Goal: Transaction & Acquisition: Book appointment/travel/reservation

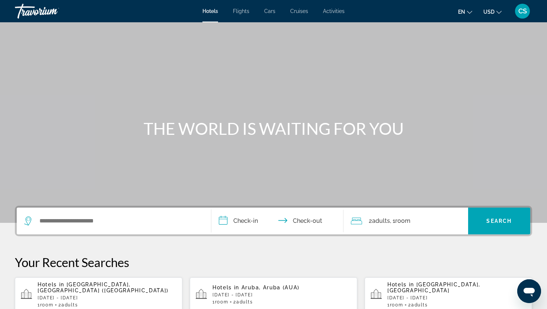
click at [423, 286] on span "[GEOGRAPHIC_DATA], [GEOGRAPHIC_DATA]" at bounding box center [433, 288] width 93 height 12
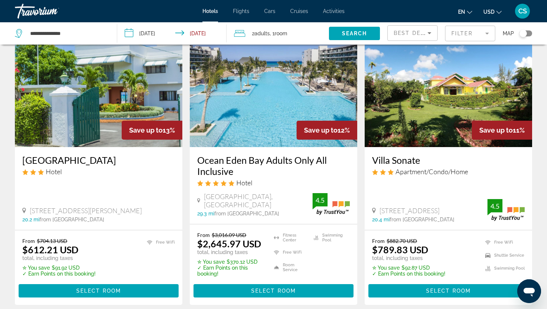
scroll to position [922, 0]
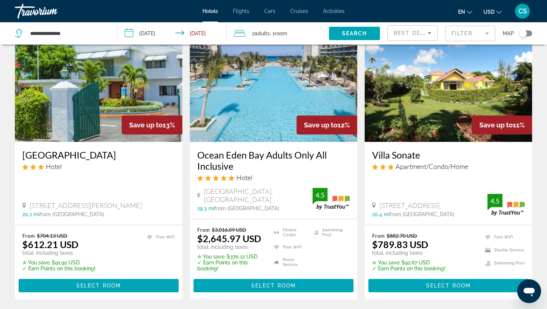
click at [463, 34] on mat-form-field "Filter" at bounding box center [470, 34] width 50 height 16
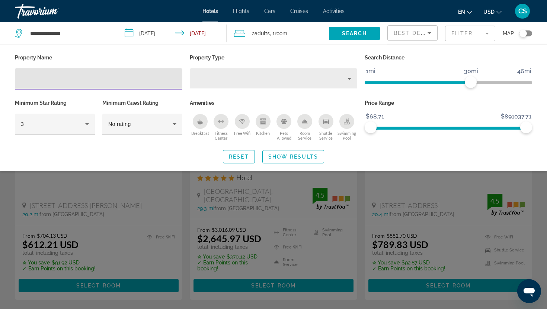
click at [348, 81] on icon "Property type" at bounding box center [349, 78] width 9 height 9
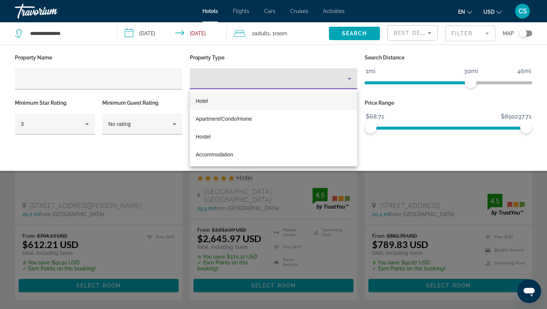
drag, startPoint x: 527, startPoint y: 126, endPoint x: 443, endPoint y: 132, distance: 83.5
click at [442, 132] on div at bounding box center [273, 154] width 547 height 309
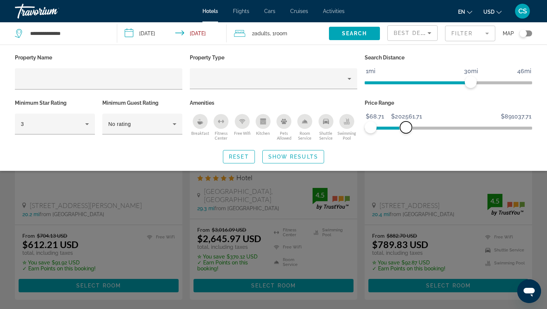
drag, startPoint x: 527, startPoint y: 128, endPoint x: 405, endPoint y: 131, distance: 122.0
click at [405, 131] on span "ngx-slider-max" at bounding box center [406, 128] width 12 height 12
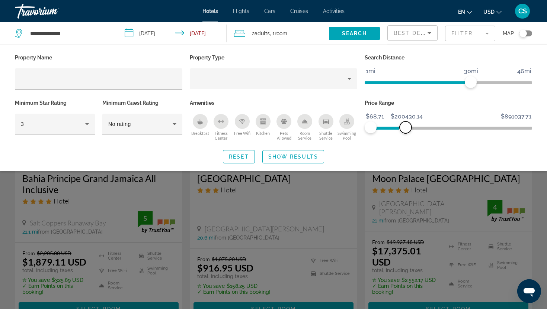
scroll to position [607, 0]
drag, startPoint x: 406, startPoint y: 128, endPoint x: 394, endPoint y: 129, distance: 12.0
click at [394, 129] on span "ngx-slider-max" at bounding box center [394, 128] width 12 height 12
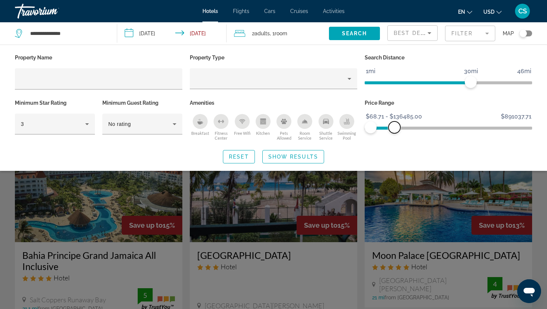
scroll to position [532, 0]
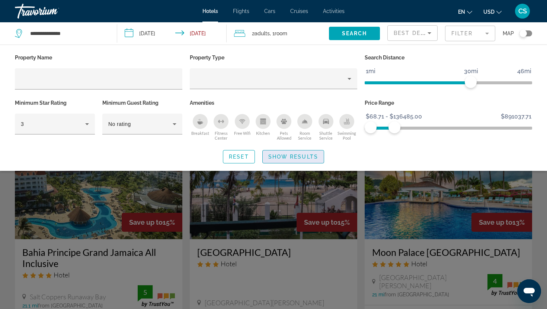
click at [286, 161] on span "Search widget" at bounding box center [293, 157] width 61 height 18
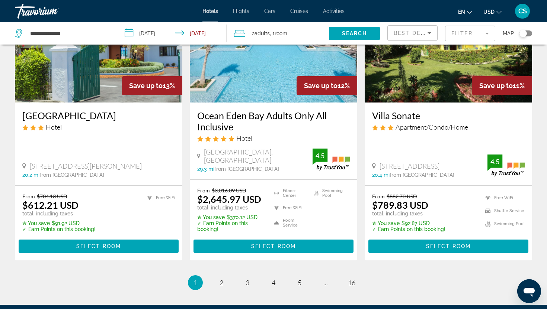
scroll to position [956, 0]
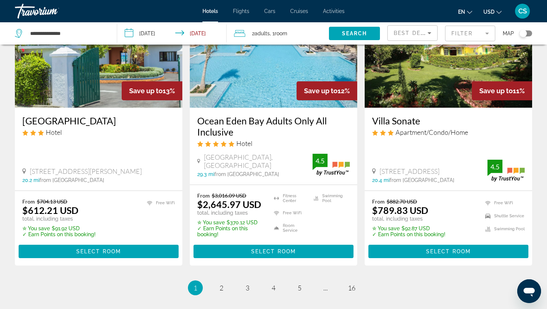
click at [293, 115] on h3 "Ocean Eden Bay Adults Only All Inclusive" at bounding box center [273, 126] width 152 height 22
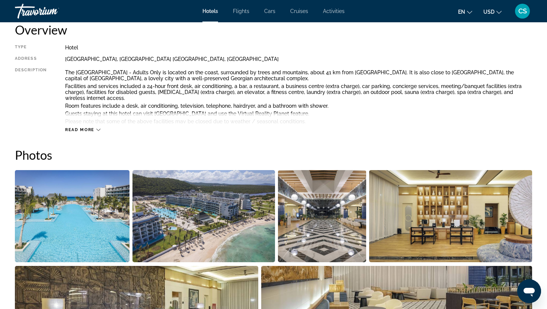
scroll to position [262, 0]
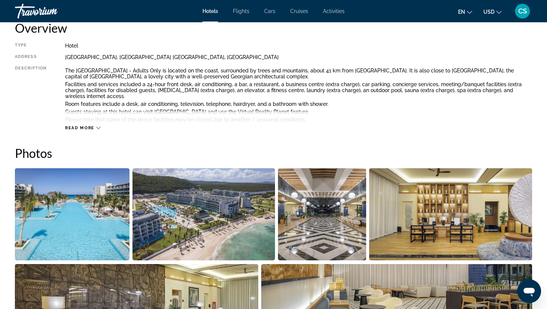
click at [93, 128] on span "Read more" at bounding box center [79, 128] width 29 height 5
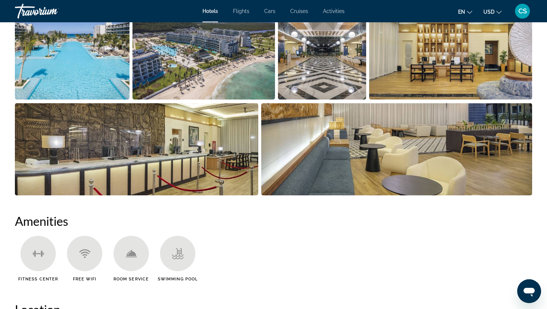
scroll to position [436, 0]
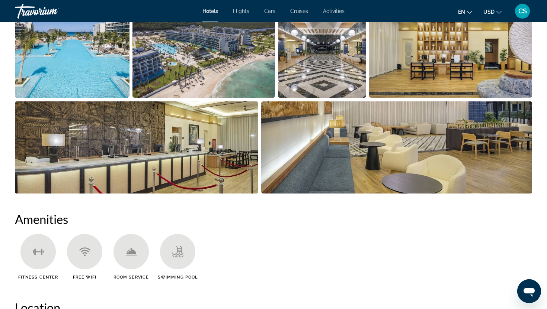
click at [278, 81] on img "Open full-screen image slider" at bounding box center [322, 52] width 88 height 92
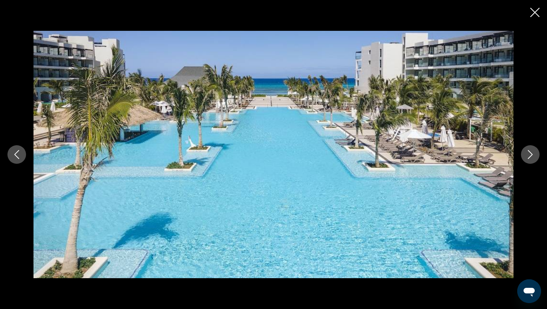
click at [527, 156] on icon "Next image" at bounding box center [529, 154] width 9 height 9
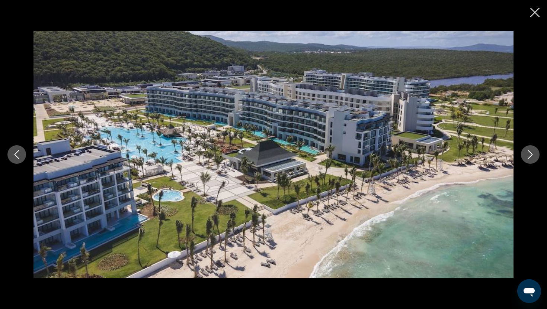
click at [527, 156] on icon "Next image" at bounding box center [529, 154] width 9 height 9
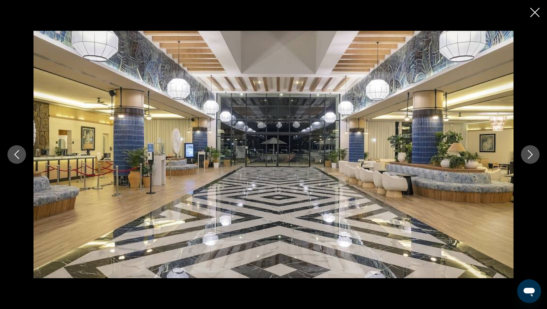
click at [527, 156] on icon "Next image" at bounding box center [529, 154] width 9 height 9
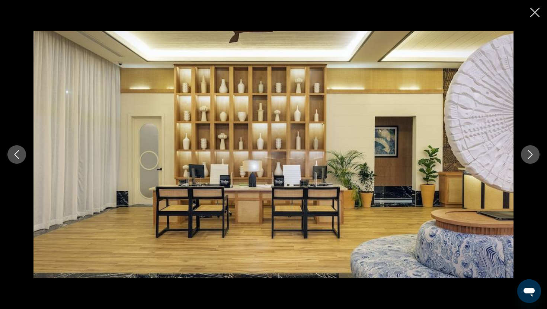
click at [527, 156] on icon "Next image" at bounding box center [529, 154] width 9 height 9
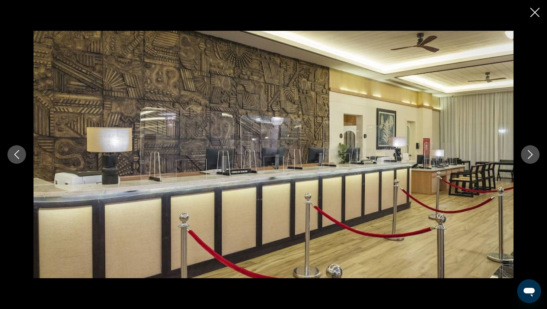
click at [527, 156] on icon "Next image" at bounding box center [529, 154] width 9 height 9
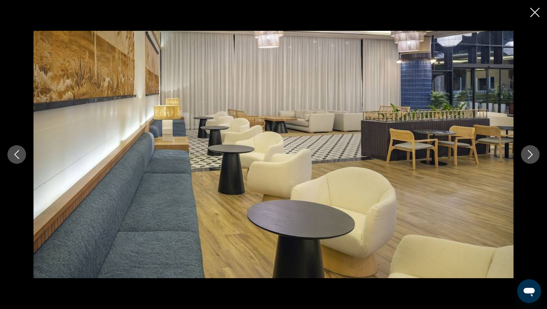
click at [527, 156] on icon "Next image" at bounding box center [529, 154] width 9 height 9
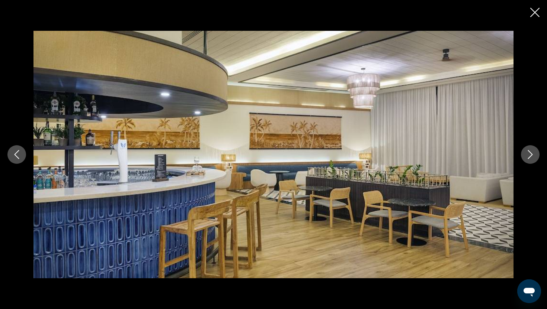
click at [527, 156] on icon "Next image" at bounding box center [529, 154] width 9 height 9
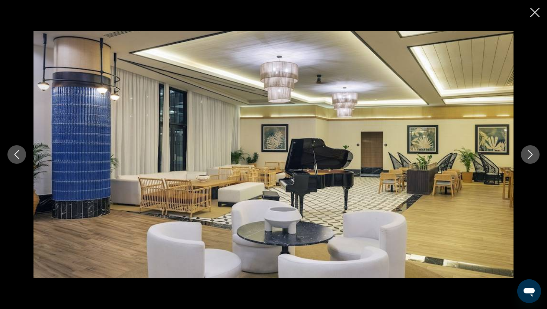
click at [527, 156] on icon "Next image" at bounding box center [529, 154] width 9 height 9
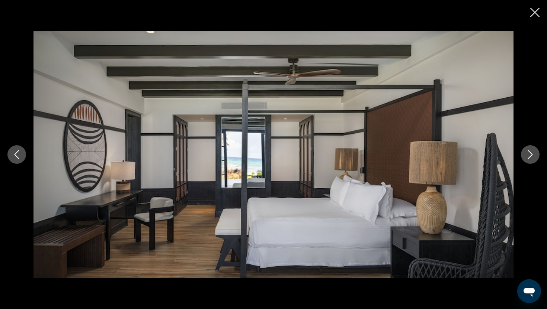
click at [527, 156] on icon "Next image" at bounding box center [529, 154] width 9 height 9
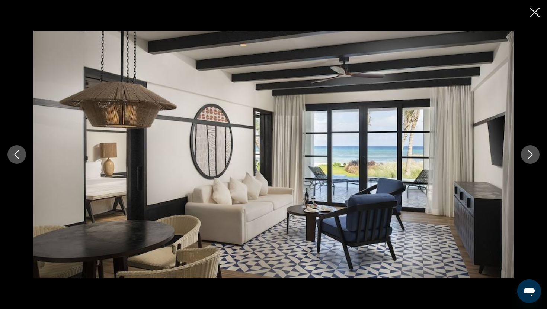
click at [527, 156] on icon "Next image" at bounding box center [529, 154] width 9 height 9
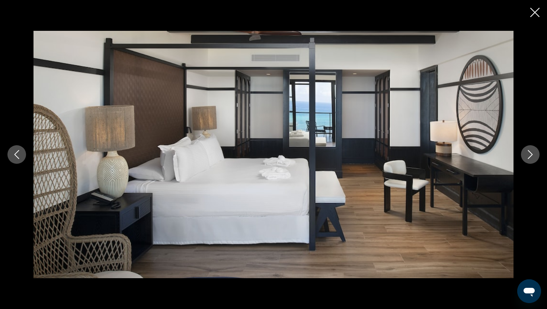
click at [527, 156] on icon "Next image" at bounding box center [529, 154] width 9 height 9
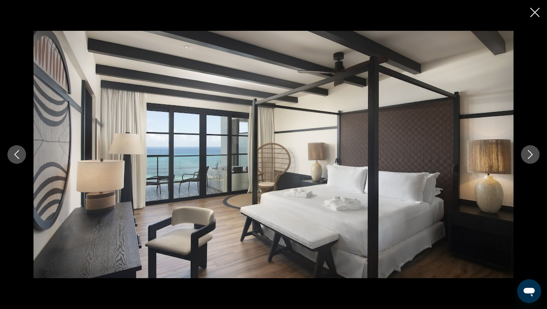
click at [531, 14] on icon "Close slideshow" at bounding box center [534, 12] width 9 height 9
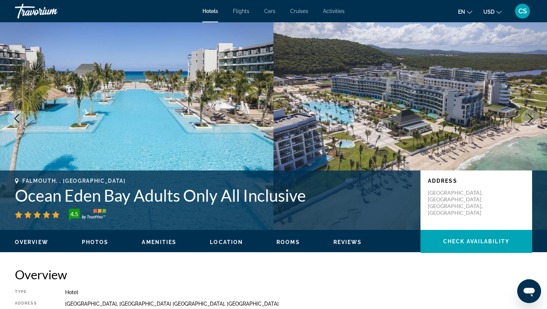
scroll to position [0, 0]
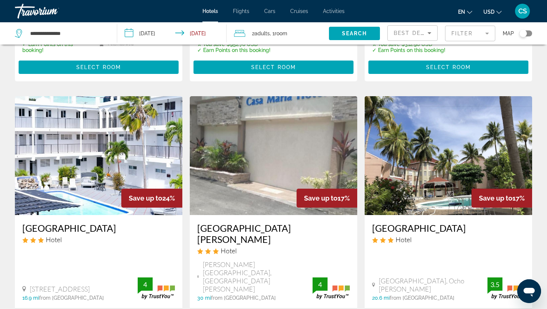
scroll to position [257, 0]
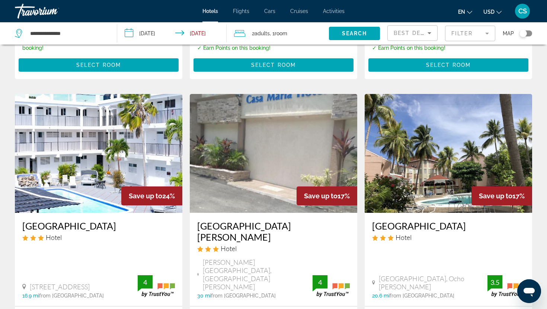
click at [469, 35] on mat-form-field "Filter" at bounding box center [470, 34] width 50 height 16
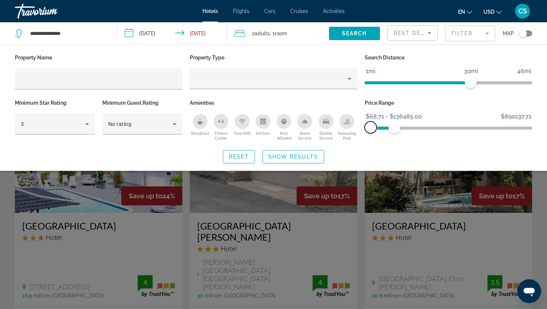
click at [369, 128] on span "ngx-slider" at bounding box center [370, 128] width 12 height 12
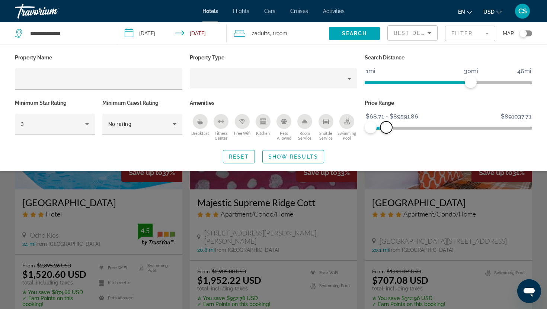
drag, startPoint x: 396, startPoint y: 126, endPoint x: 386, endPoint y: 126, distance: 10.0
click at [386, 126] on span "ngx-slider-max" at bounding box center [386, 128] width 12 height 12
click at [306, 156] on span "Show Results" at bounding box center [293, 157] width 50 height 6
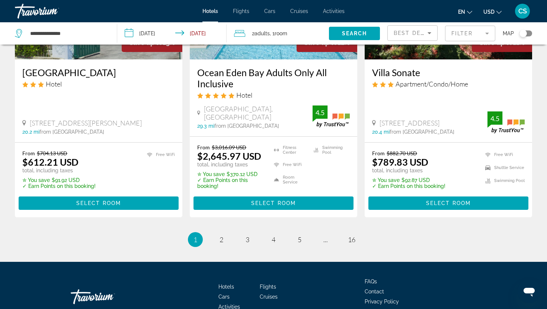
scroll to position [1008, 0]
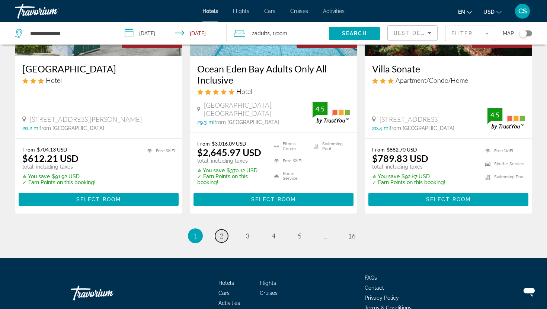
click at [222, 232] on span "2" at bounding box center [221, 236] width 4 height 8
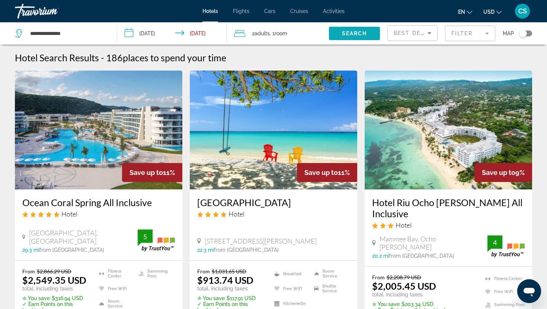
click at [338, 33] on span "Search widget" at bounding box center [354, 34] width 51 height 18
click at [357, 34] on span "Search" at bounding box center [354, 33] width 25 height 6
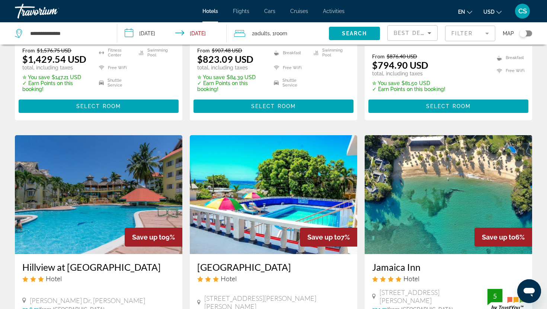
scroll to position [506, 0]
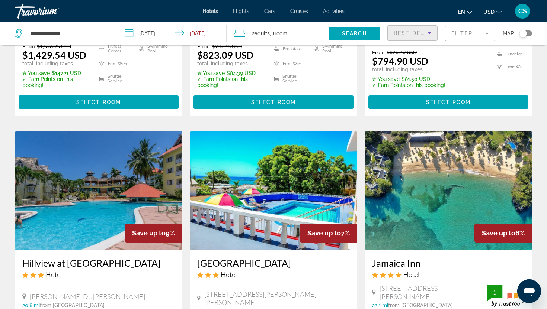
click at [430, 35] on icon "Sort by" at bounding box center [429, 33] width 9 height 9
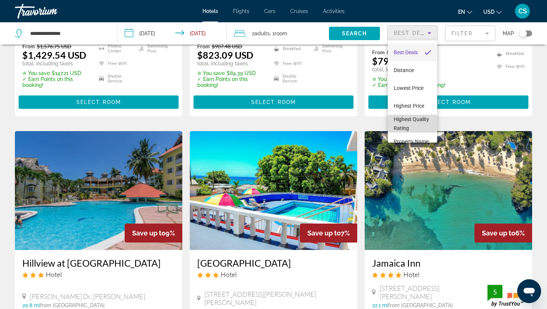
click at [417, 124] on span "Highest Quality Rating" at bounding box center [412, 124] width 38 height 18
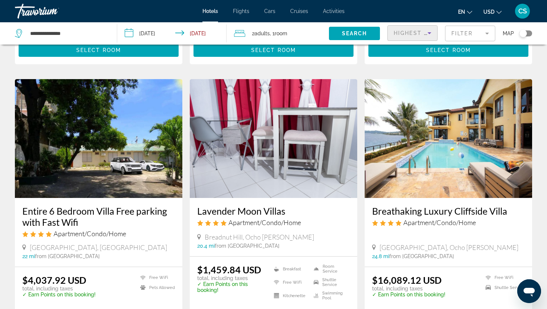
scroll to position [822, 0]
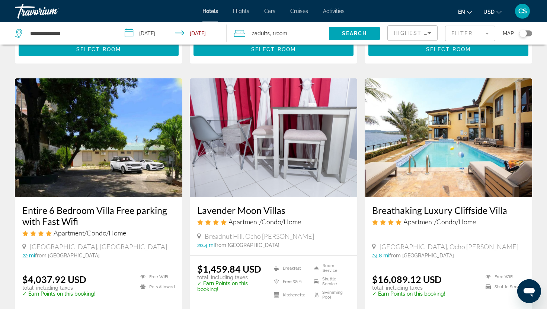
click at [486, 35] on mat-form-field "Filter" at bounding box center [470, 34] width 50 height 16
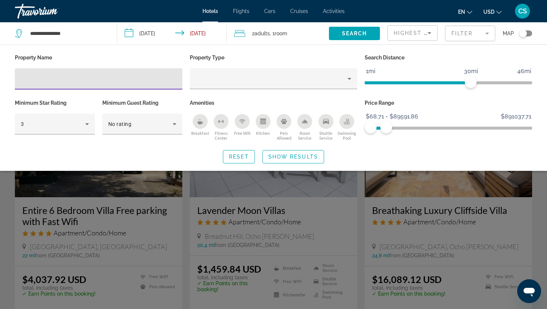
click at [226, 124] on div "Fitness Center" at bounding box center [220, 121] width 15 height 15
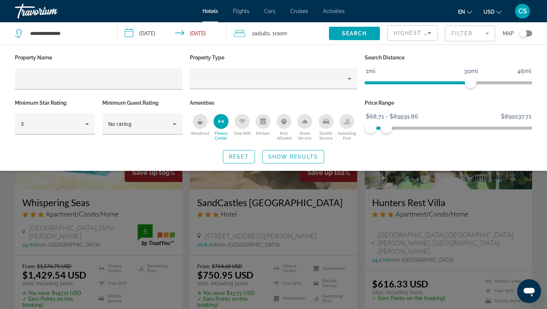
click at [311, 120] on div "Room Service" at bounding box center [304, 121] width 15 height 15
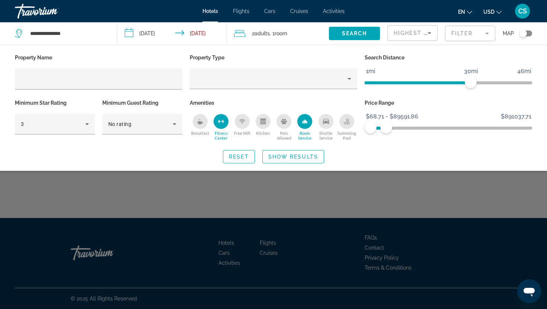
click at [349, 123] on icon "Swimming Pool" at bounding box center [347, 123] width 6 height 1
click at [300, 160] on span "Search widget" at bounding box center [293, 157] width 61 height 18
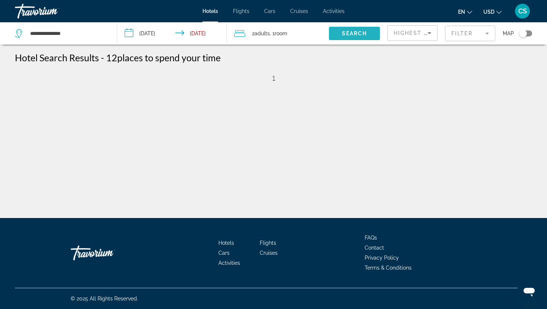
click at [345, 36] on span "Search" at bounding box center [354, 33] width 25 height 6
click at [473, 33] on mat-form-field "Filter" at bounding box center [470, 34] width 50 height 16
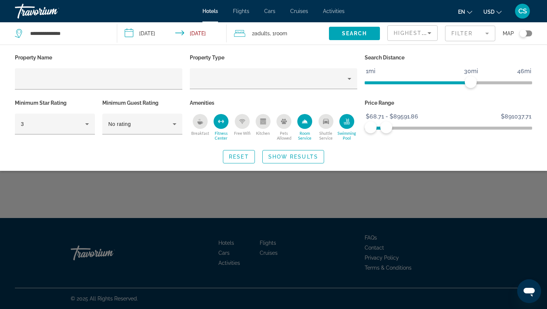
click at [307, 122] on icon "Room Service" at bounding box center [304, 121] width 5 height 3
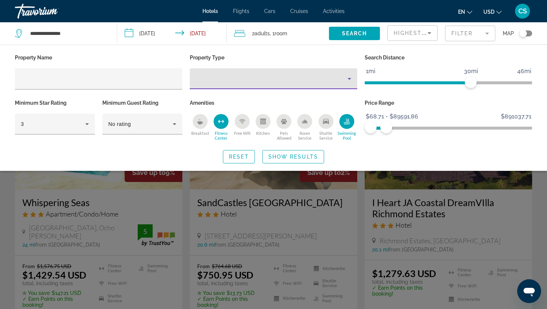
click at [350, 78] on icon "Property type" at bounding box center [349, 79] width 4 height 2
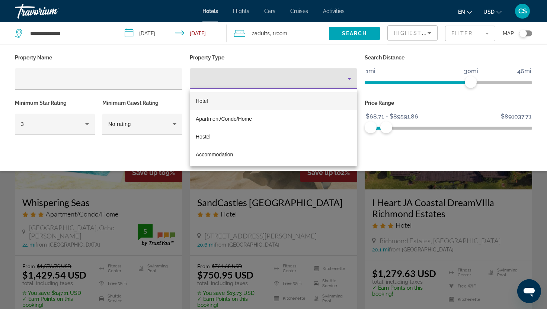
click at [320, 101] on mat-option "Hotel" at bounding box center [273, 101] width 167 height 18
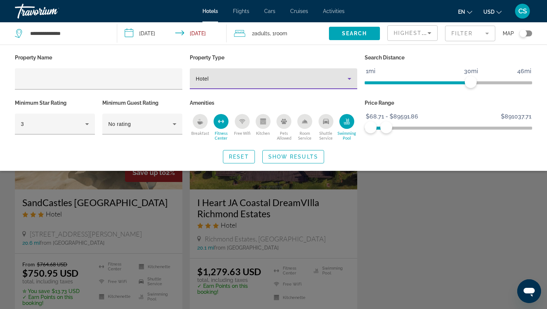
click at [333, 80] on div "Hotel" at bounding box center [272, 78] width 152 height 9
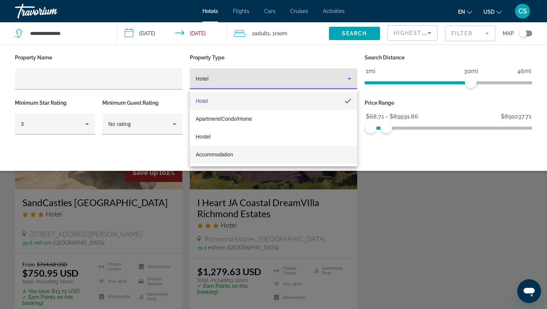
click at [287, 148] on mat-option "Accommodation" at bounding box center [273, 155] width 167 height 18
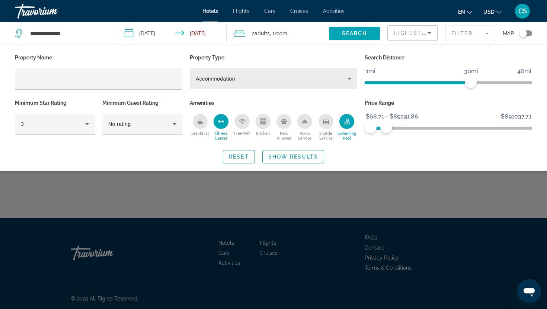
click at [354, 73] on div "Accommodation" at bounding box center [273, 78] width 167 height 21
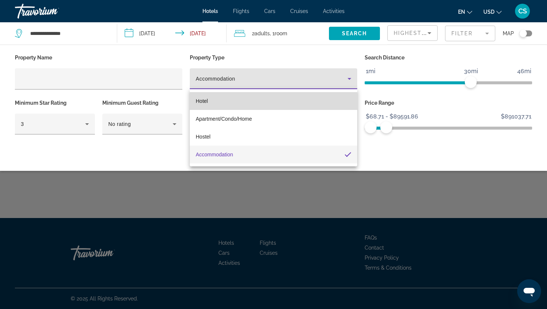
click at [300, 105] on mat-option "Hotel" at bounding box center [273, 101] width 167 height 18
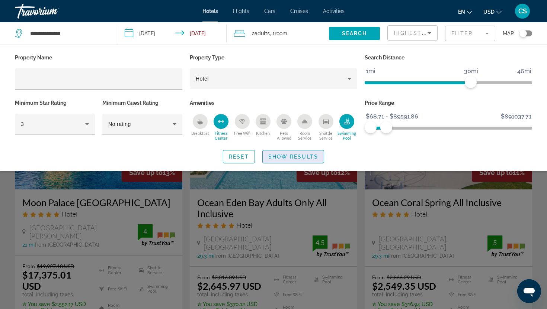
click at [284, 155] on span "Show Results" at bounding box center [293, 157] width 50 height 6
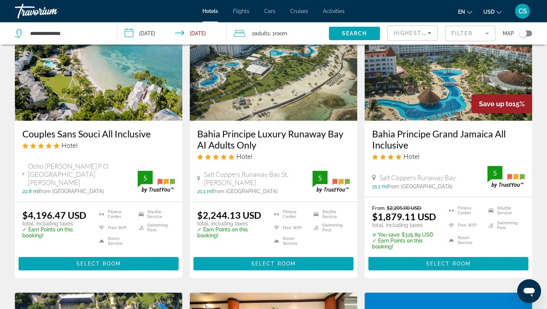
scroll to position [361, 0]
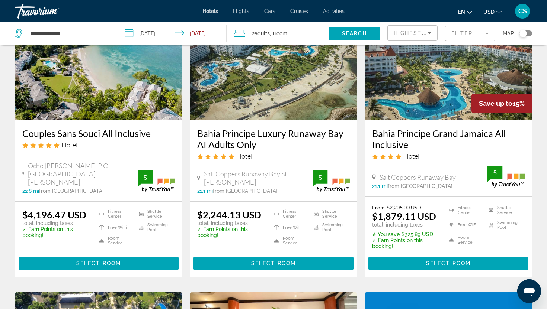
click at [274, 132] on h3 "Bahia Principe Luxury Runaway Bay AI Adults Only" at bounding box center [273, 139] width 152 height 22
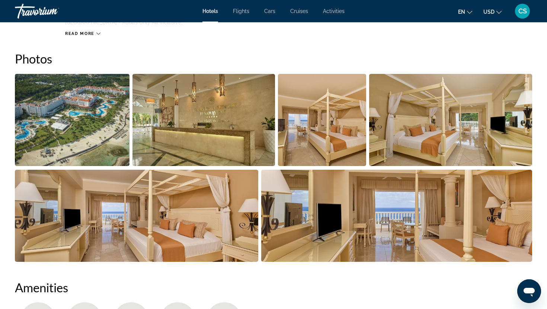
scroll to position [329, 0]
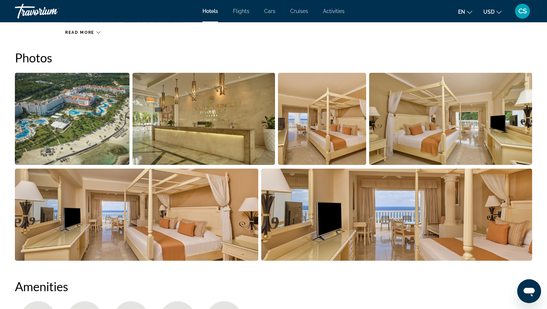
click at [251, 214] on img "Open full-screen image slider" at bounding box center [136, 215] width 243 height 92
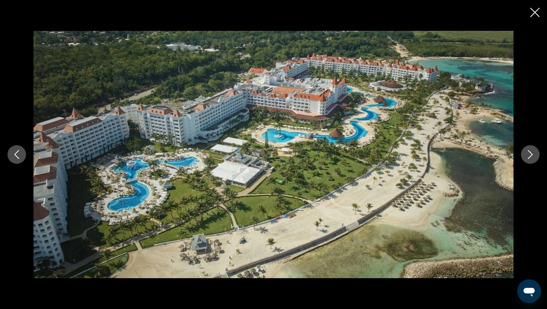
click at [531, 155] on icon "Next image" at bounding box center [529, 154] width 9 height 9
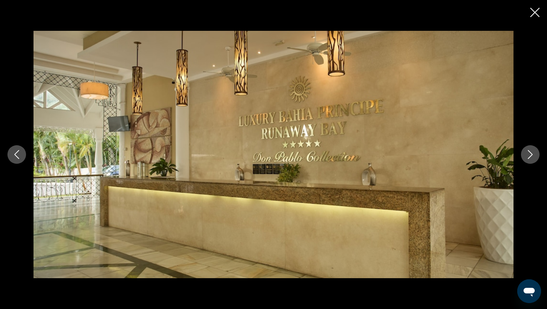
click at [531, 155] on icon "Next image" at bounding box center [529, 154] width 9 height 9
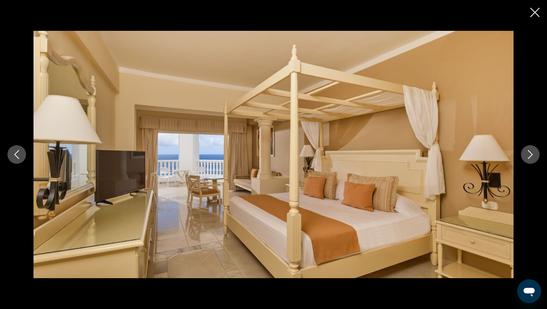
click at [531, 155] on icon "Next image" at bounding box center [529, 154] width 9 height 9
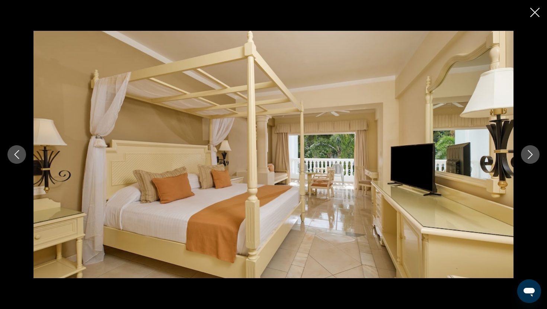
click at [531, 155] on icon "Next image" at bounding box center [529, 154] width 9 height 9
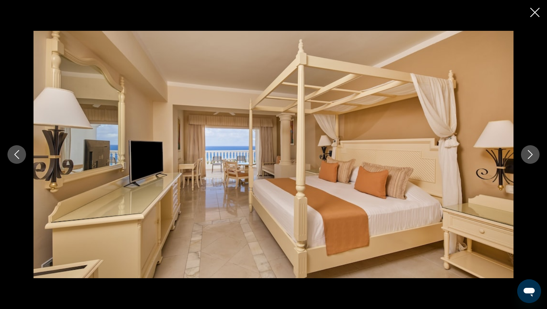
click at [531, 155] on icon "Next image" at bounding box center [529, 154] width 9 height 9
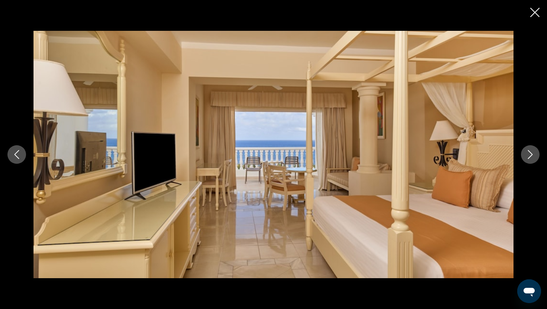
click at [531, 155] on icon "Next image" at bounding box center [529, 154] width 9 height 9
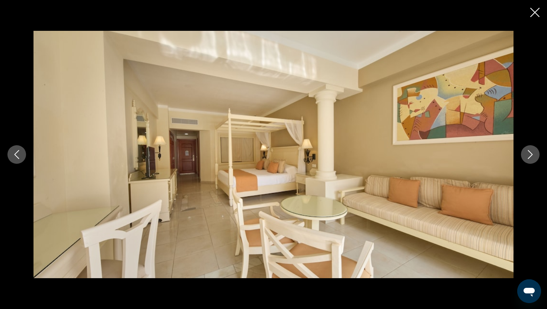
click at [531, 155] on icon "Next image" at bounding box center [529, 154] width 9 height 9
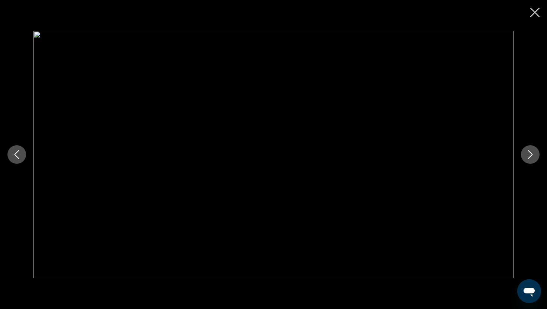
click at [531, 155] on icon "Next image" at bounding box center [529, 154] width 9 height 9
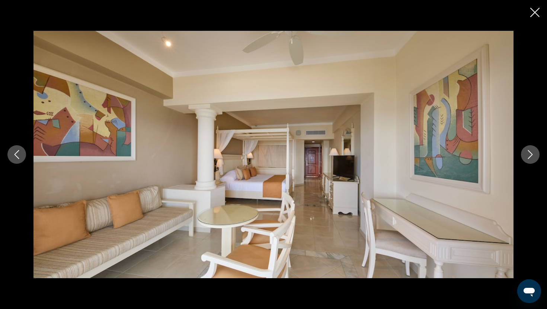
click at [539, 15] on icon "Close slideshow" at bounding box center [534, 12] width 9 height 9
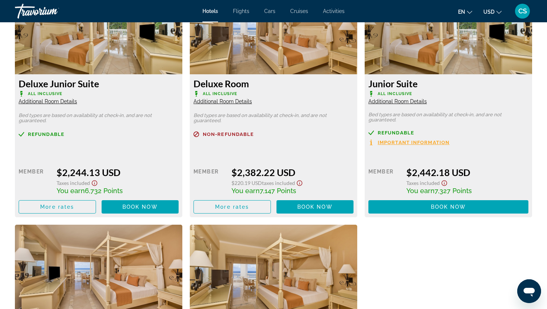
scroll to position [1041, 0]
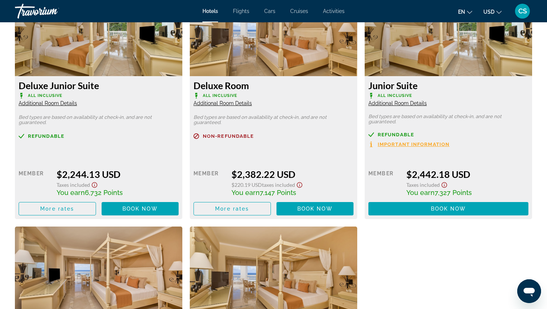
click at [53, 104] on span "Additional Room Details" at bounding box center [48, 103] width 58 height 6
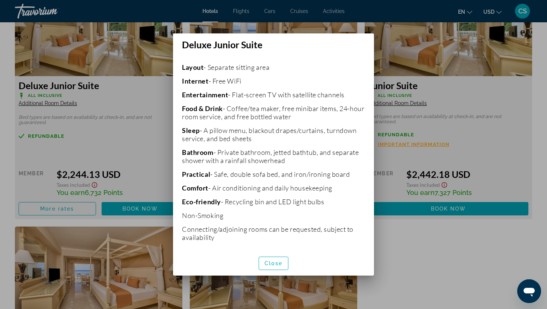
scroll to position [171, 0]
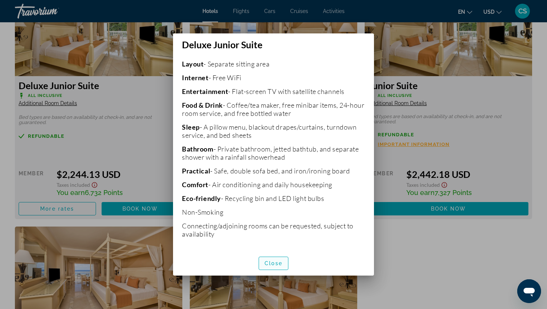
click at [277, 265] on span "Close" at bounding box center [273, 264] width 18 height 6
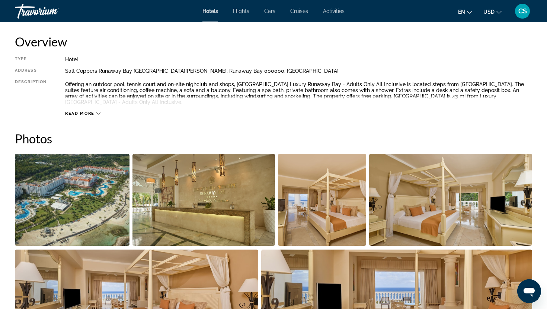
scroll to position [247, 0]
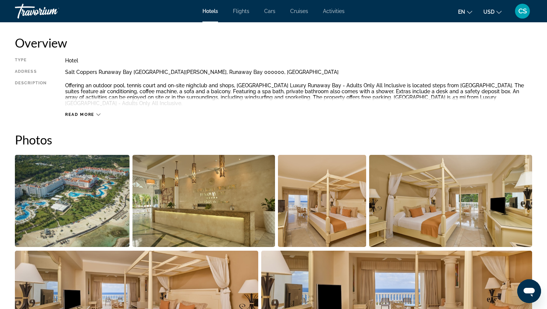
click at [80, 115] on span "Read more" at bounding box center [79, 114] width 29 height 5
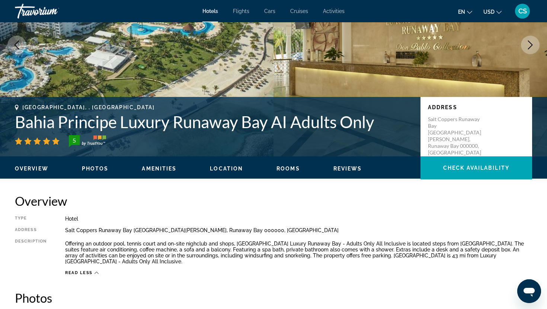
scroll to position [87, 0]
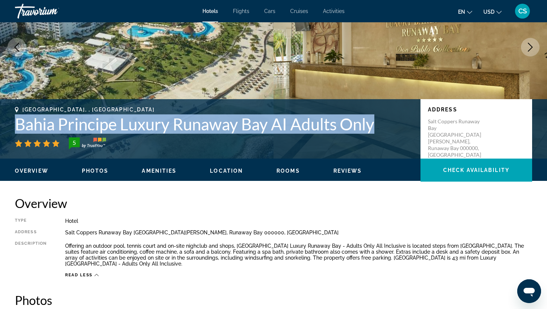
drag, startPoint x: 13, startPoint y: 125, endPoint x: 297, endPoint y: 134, distance: 284.6
click at [297, 134] on div "[GEOGRAPHIC_DATA], , [GEOGRAPHIC_DATA] [GEOGRAPHIC_DATA] Luxury Runaway Bay AI …" at bounding box center [273, 129] width 547 height 45
copy div "Bahia Principe Luxury Runaway Bay AI Adults Only"
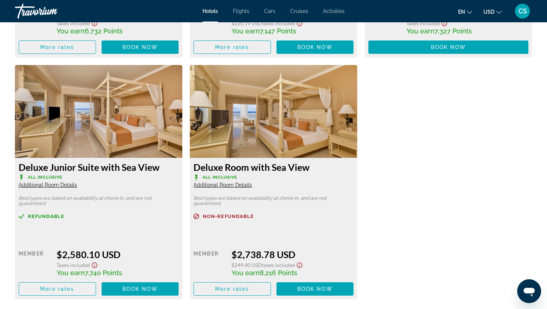
scroll to position [1206, 0]
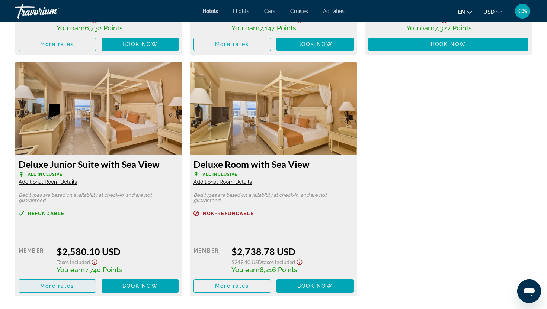
click at [63, 288] on span "More rates" at bounding box center [57, 286] width 34 height 6
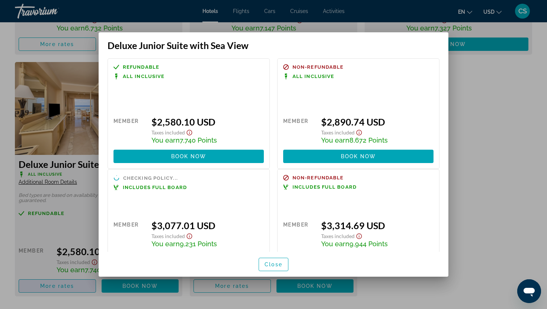
scroll to position [0, 0]
click at [79, 208] on div at bounding box center [273, 154] width 547 height 309
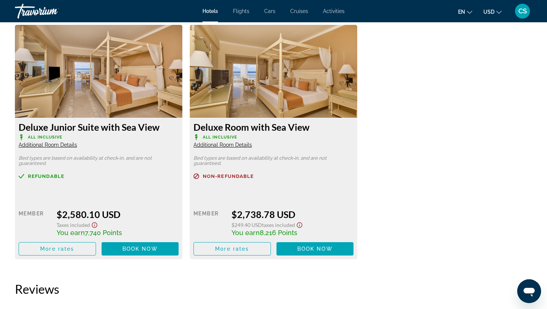
scroll to position [1241, 0]
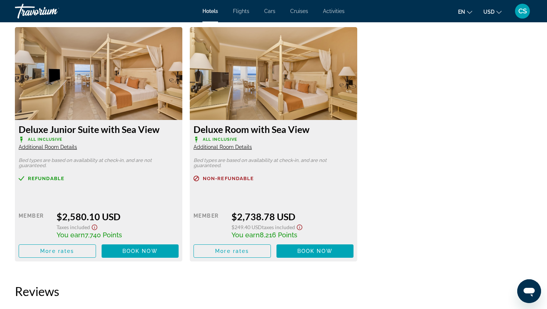
click at [115, 131] on h3 "Deluxe Junior Suite with Sea View" at bounding box center [99, 129] width 160 height 11
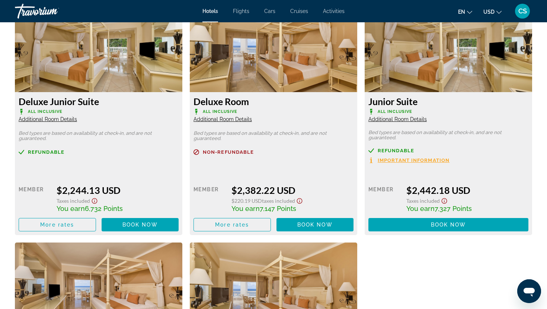
scroll to position [1026, 0]
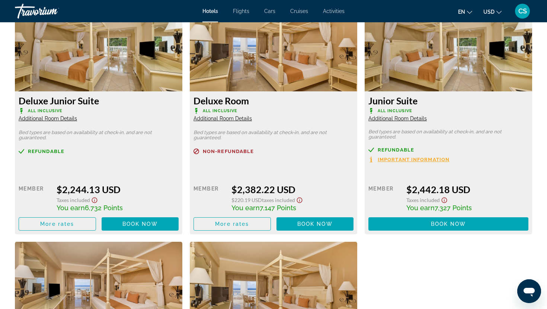
click at [244, 118] on span "Additional Room Details" at bounding box center [222, 119] width 58 height 6
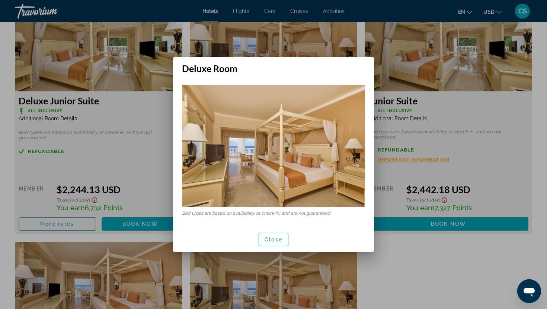
scroll to position [0, 0]
click at [270, 244] on span "button" at bounding box center [273, 240] width 29 height 18
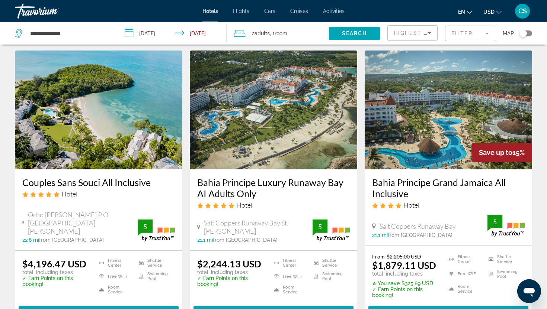
scroll to position [310, 0]
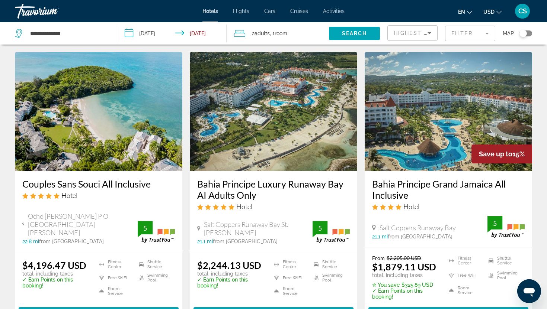
click at [390, 186] on h3 "Bahia Principe Grand Jamaica All Inclusive" at bounding box center [448, 189] width 152 height 22
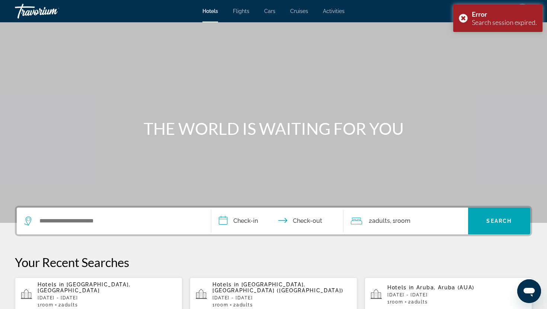
click at [112, 279] on app-hotels-recent-search "Hotels in [GEOGRAPHIC_DATA], [GEOGRAPHIC_DATA] [DATE] - [DATE] 1 Room rooms 2 A…" at bounding box center [98, 295] width 167 height 34
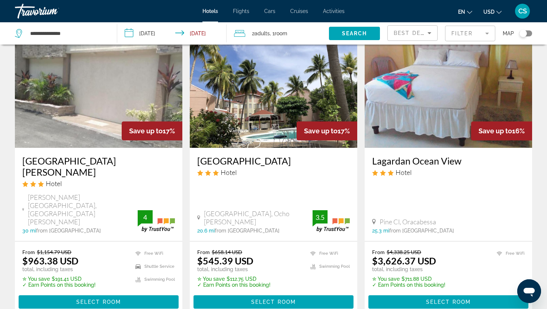
scroll to position [333, 0]
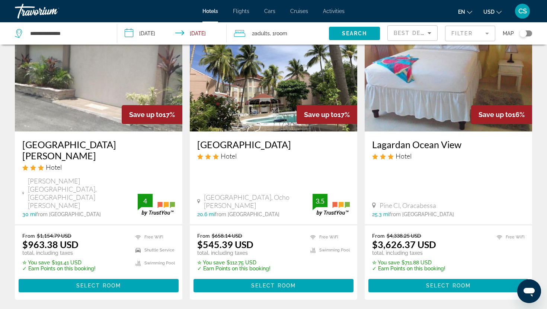
click at [480, 35] on mat-form-field "Filter" at bounding box center [470, 34] width 50 height 16
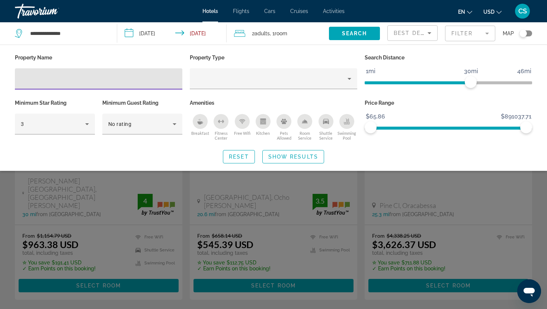
click at [220, 125] on div "Fitness Center" at bounding box center [220, 121] width 15 height 15
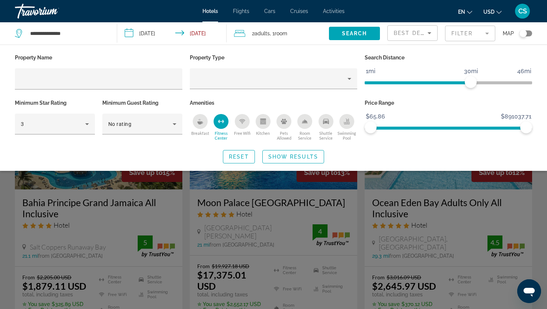
click at [304, 126] on div "Room Service" at bounding box center [304, 121] width 15 height 15
click at [294, 155] on span "Show Results" at bounding box center [293, 157] width 50 height 6
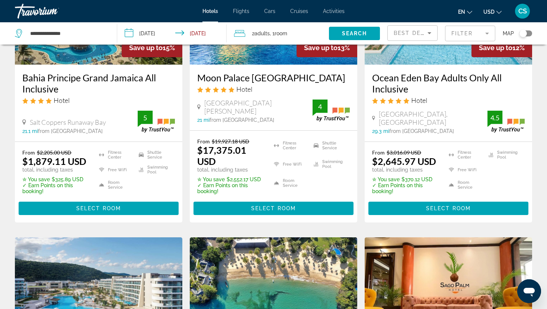
scroll to position [71, 0]
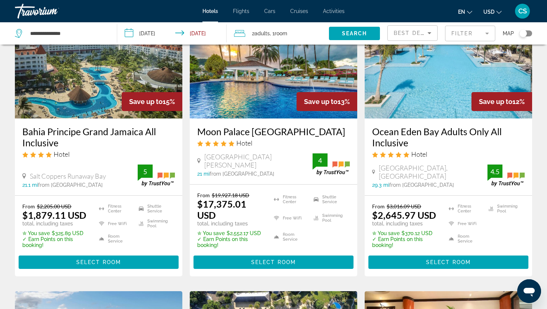
click at [135, 130] on h3 "Bahia Principe Grand Jamaica All Inclusive" at bounding box center [98, 137] width 152 height 22
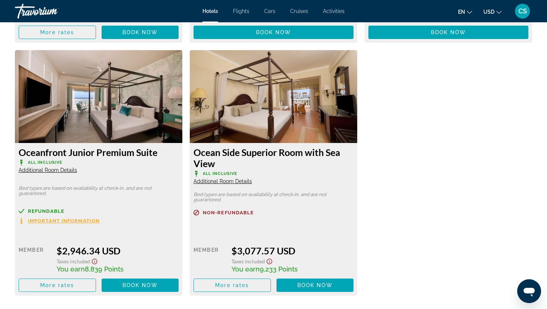
scroll to position [2238, 0]
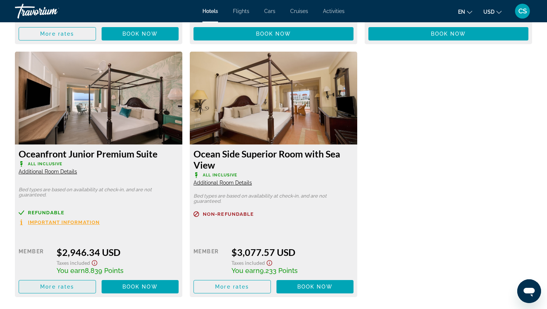
click at [70, 290] on span "Main content" at bounding box center [57, 287] width 77 height 18
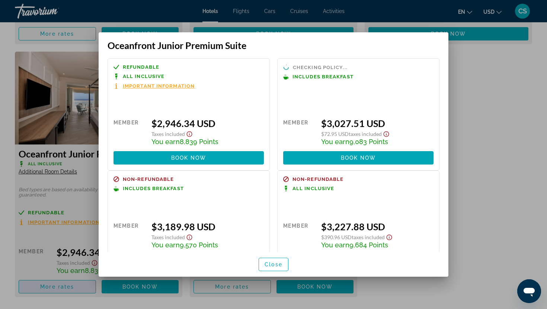
scroll to position [0, 0]
click at [280, 266] on span "Close" at bounding box center [273, 265] width 18 height 6
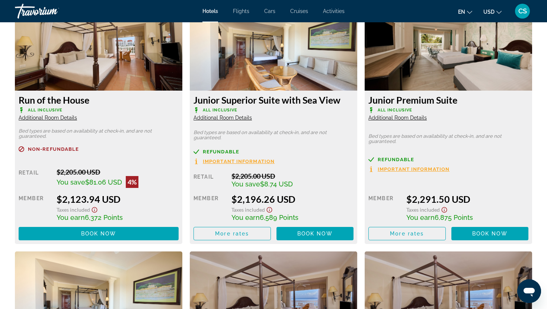
scroll to position [1298, 0]
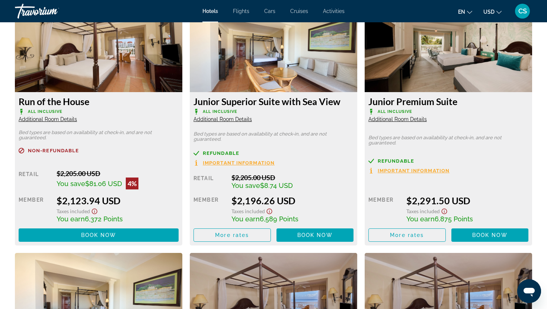
click at [408, 121] on span "Additional Room Details" at bounding box center [397, 119] width 58 height 6
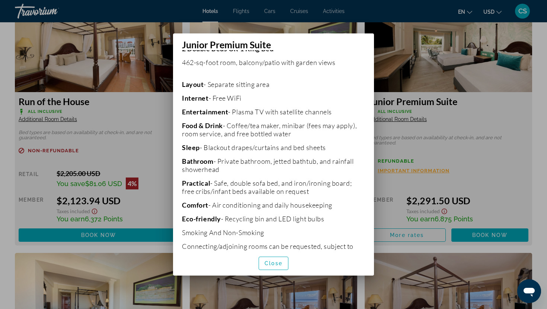
scroll to position [171, 0]
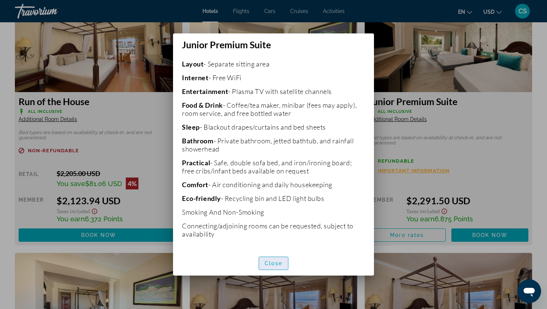
click at [272, 263] on span "Close" at bounding box center [273, 264] width 18 height 6
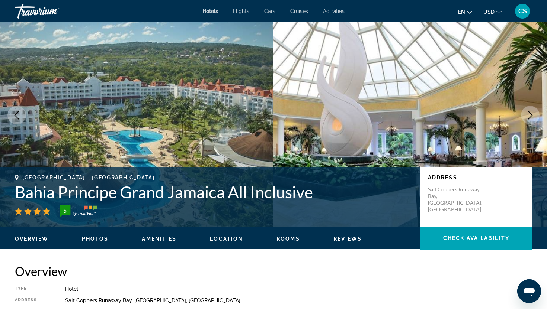
scroll to position [17, 0]
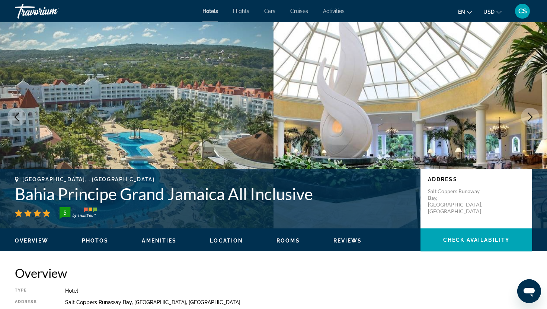
click at [247, 13] on span "Flights" at bounding box center [241, 11] width 16 height 6
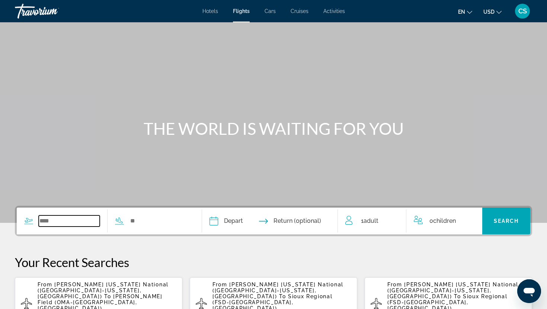
click at [67, 224] on input "Search widget" at bounding box center [69, 221] width 61 height 11
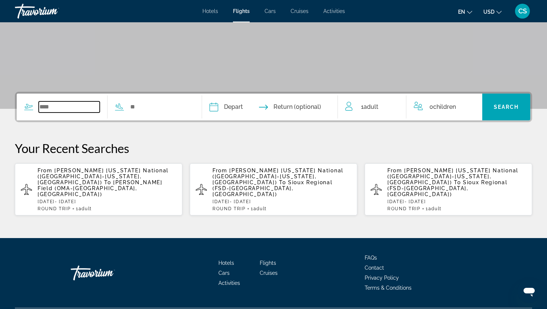
scroll to position [122, 0]
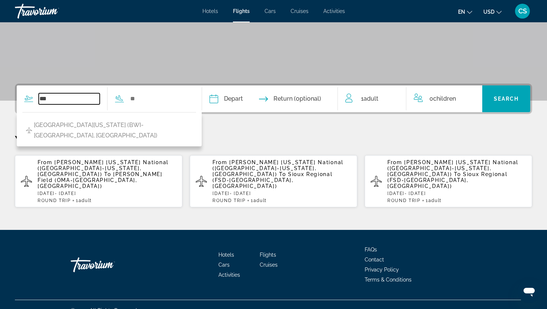
type input "***"
click at [153, 100] on input "Search widget" at bounding box center [159, 98] width 61 height 11
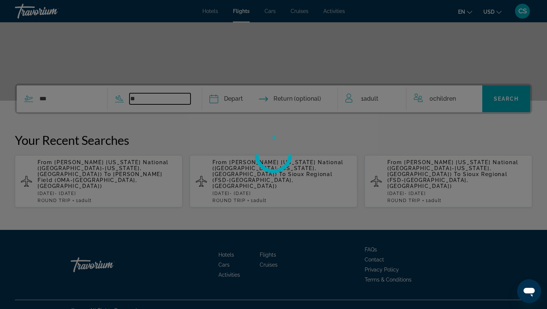
type input "*"
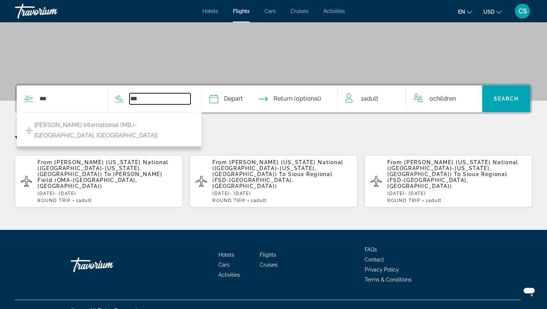
type input "***"
click at [234, 100] on input "Depart date" at bounding box center [240, 100] width 67 height 29
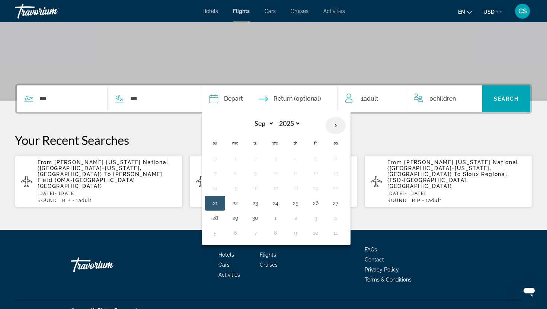
click at [341, 125] on th "Next month" at bounding box center [335, 126] width 20 height 16
click at [341, 126] on th "Next month" at bounding box center [335, 126] width 20 height 16
select select "**"
click at [301, 175] on button "6" at bounding box center [295, 173] width 12 height 10
type input "**********"
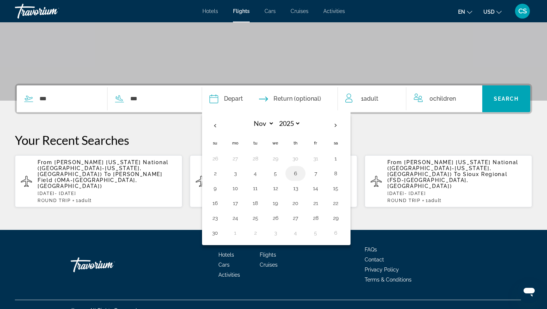
select select "**"
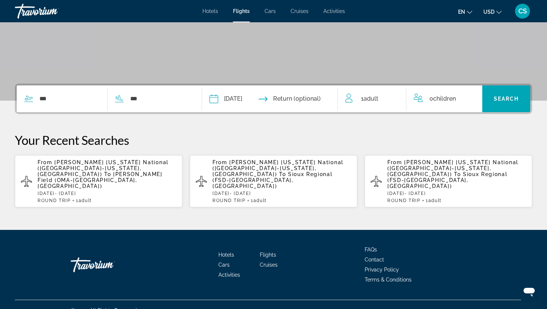
click at [295, 100] on input "Return date" at bounding box center [306, 100] width 67 height 29
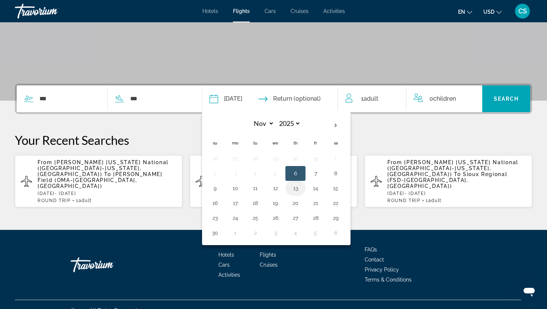
click at [301, 189] on button "13" at bounding box center [295, 188] width 12 height 10
type input "**********"
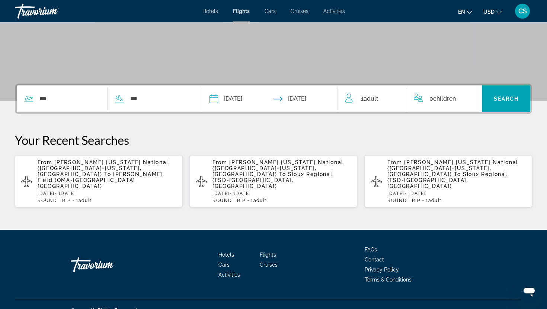
click at [376, 99] on span "Adult" at bounding box center [370, 98] width 15 height 7
click at [395, 96] on icon "Increment adults" at bounding box center [395, 97] width 7 height 9
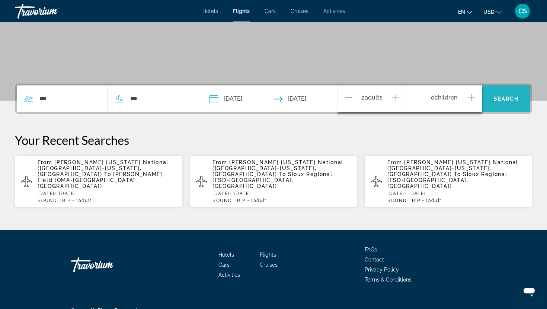
click at [497, 99] on span "Search" at bounding box center [505, 99] width 25 height 6
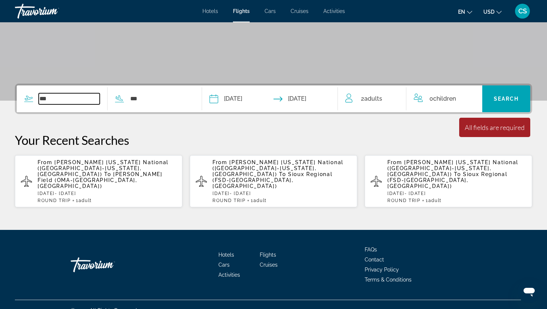
click at [46, 101] on input "***" at bounding box center [69, 98] width 61 height 11
drag, startPoint x: 54, startPoint y: 101, endPoint x: 33, endPoint y: 99, distance: 20.5
click at [33, 100] on div "***" at bounding box center [62, 98] width 90 height 11
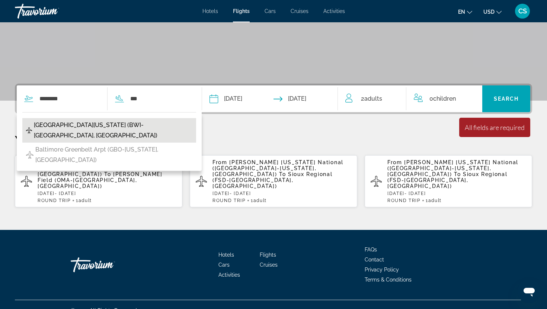
click at [48, 123] on span "[GEOGRAPHIC_DATA][US_STATE] (BWI-[GEOGRAPHIC_DATA], [GEOGRAPHIC_DATA])" at bounding box center [113, 130] width 158 height 21
type input "**********"
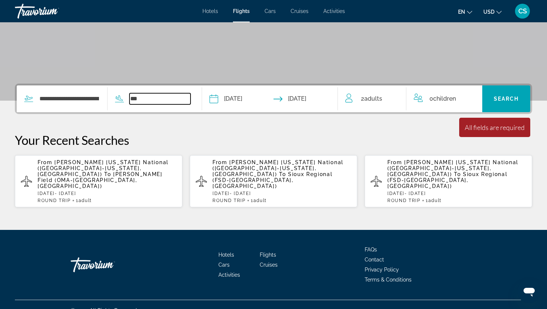
click at [136, 101] on input "***" at bounding box center [159, 98] width 61 height 11
drag, startPoint x: 155, startPoint y: 96, endPoint x: 133, endPoint y: 96, distance: 22.3
click at [133, 96] on input "***" at bounding box center [159, 98] width 61 height 11
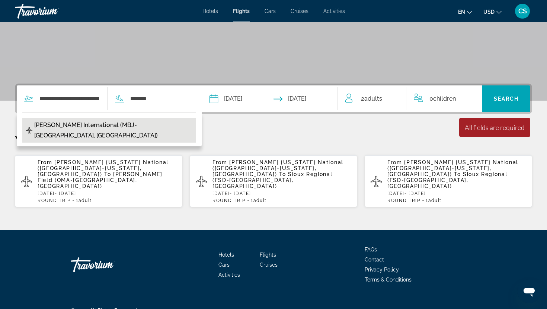
click at [118, 120] on span "[PERSON_NAME] International (MBJ-[GEOGRAPHIC_DATA], [GEOGRAPHIC_DATA])" at bounding box center [113, 130] width 158 height 21
type input "**********"
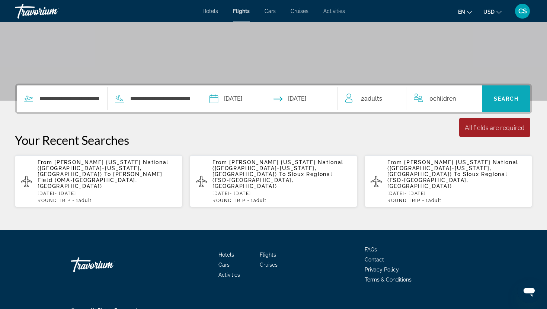
click at [502, 100] on span "Search" at bounding box center [505, 99] width 25 height 6
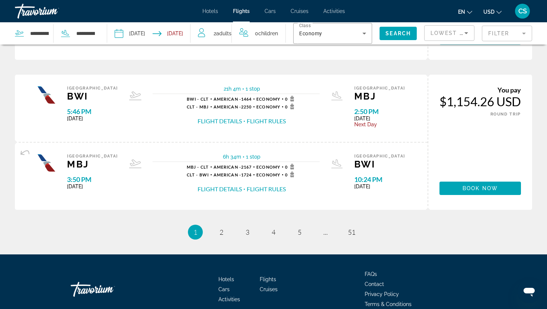
scroll to position [783, 0]
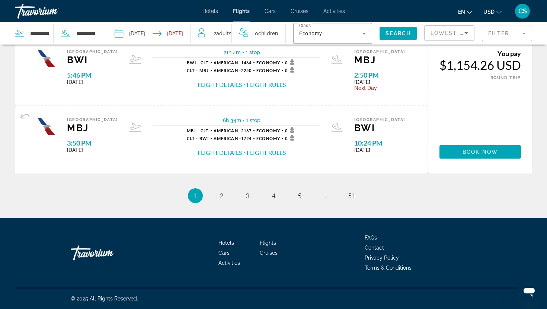
click at [503, 28] on mat-form-field "Filter" at bounding box center [507, 34] width 50 height 16
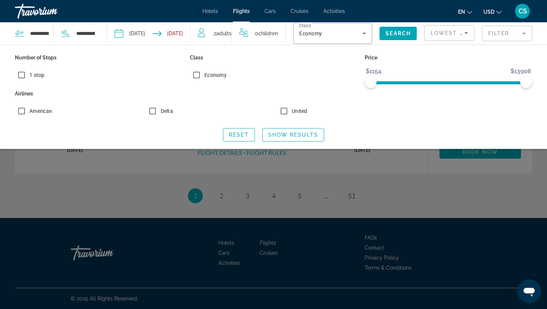
click at [143, 170] on div "Search widget" at bounding box center [273, 209] width 547 height 202
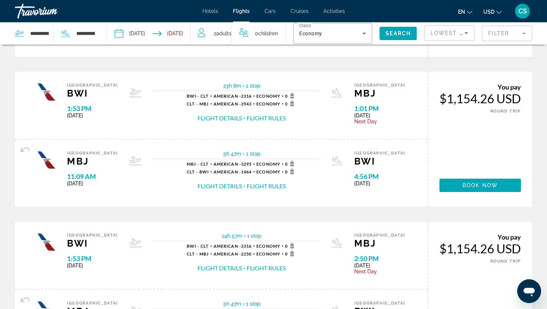
scroll to position [295, 0]
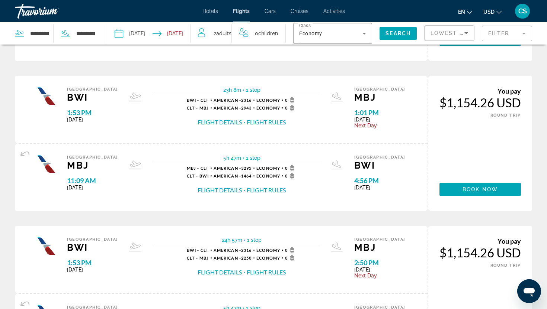
click at [498, 36] on mat-form-field "Filter" at bounding box center [507, 34] width 50 height 16
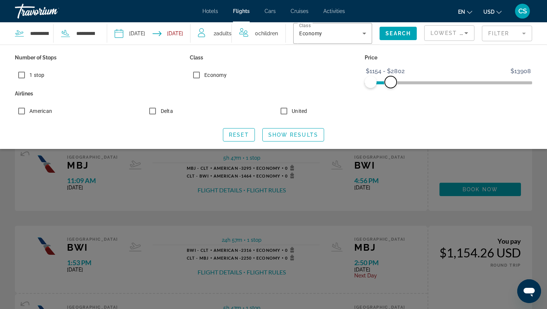
drag, startPoint x: 524, startPoint y: 80, endPoint x: 390, endPoint y: 80, distance: 133.5
click at [391, 80] on span "ngx-slider-max" at bounding box center [390, 82] width 12 height 12
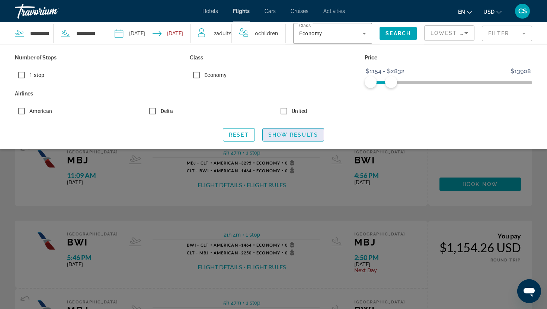
click at [312, 139] on span "Search widget" at bounding box center [293, 135] width 61 height 18
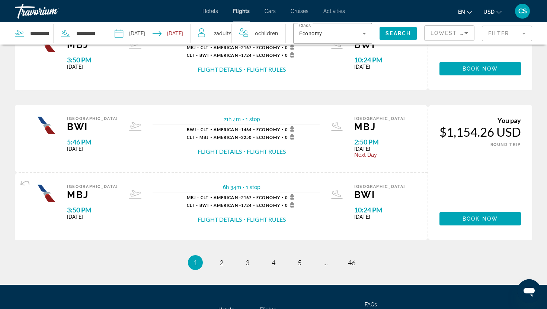
scroll to position [725, 0]
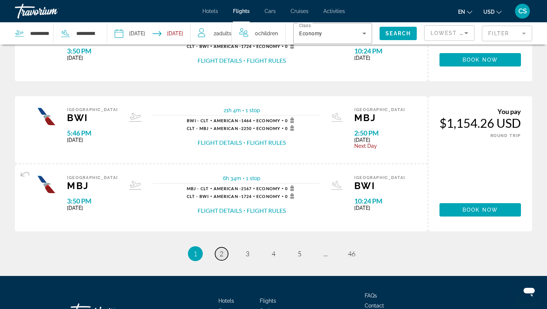
click at [220, 258] on link "page 2" at bounding box center [221, 254] width 13 height 13
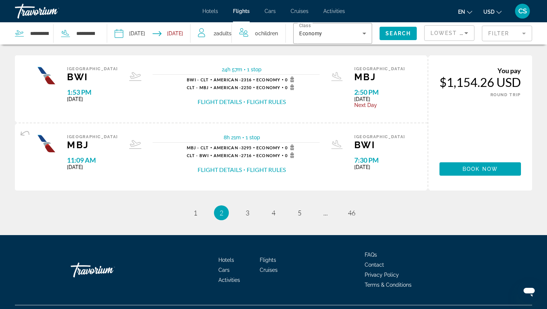
scroll to position [782, 0]
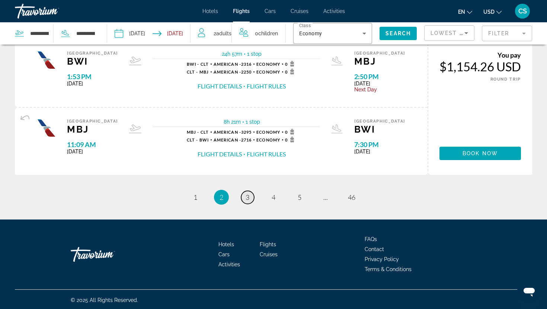
click at [248, 199] on span "3" at bounding box center [247, 197] width 4 height 8
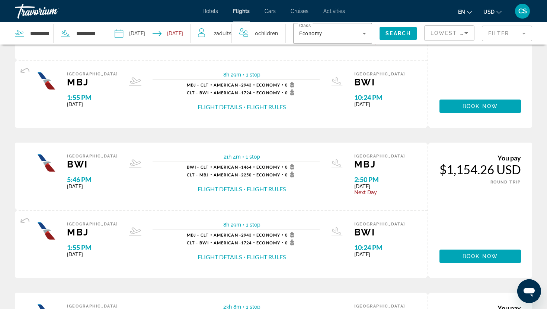
scroll to position [63, 0]
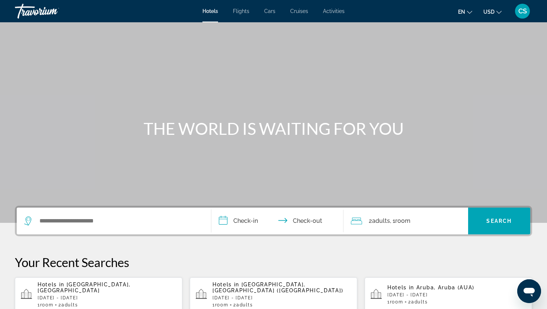
click at [62, 287] on span "Hotels in" at bounding box center [51, 285] width 27 height 6
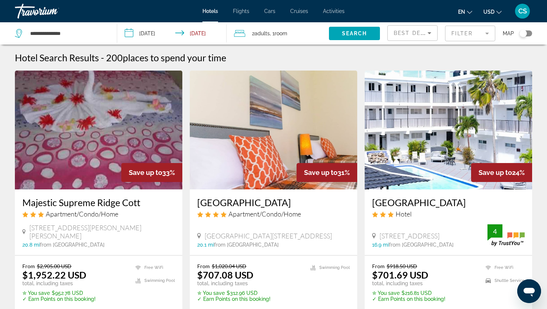
click at [166, 38] on input "**********" at bounding box center [173, 34] width 113 height 25
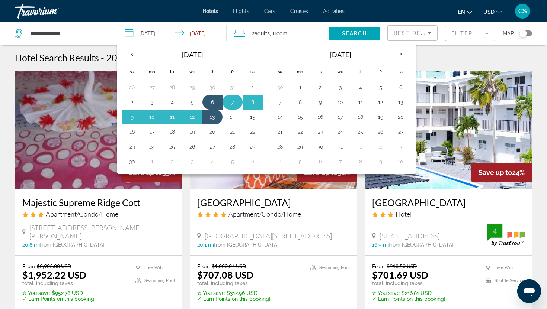
click at [233, 102] on button "7" at bounding box center [232, 102] width 12 height 10
click at [233, 120] on button "14" at bounding box center [232, 117] width 12 height 10
type input "**********"
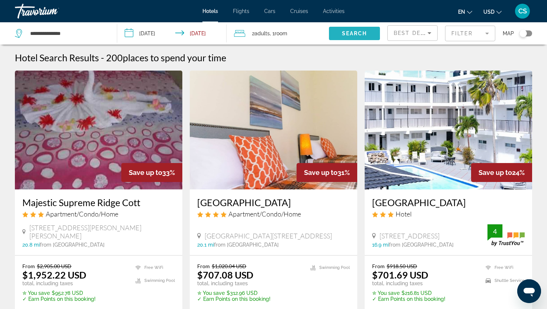
click at [355, 32] on span "Search" at bounding box center [354, 33] width 25 height 6
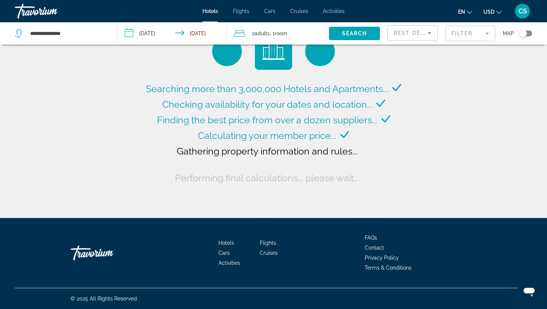
click at [487, 34] on mat-form-field "Filter" at bounding box center [470, 34] width 50 height 16
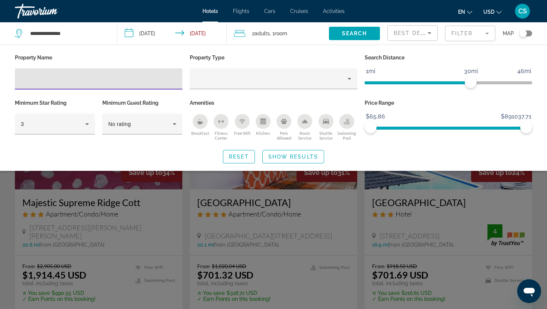
click at [241, 123] on icon "Free Wifi" at bounding box center [242, 122] width 6 height 6
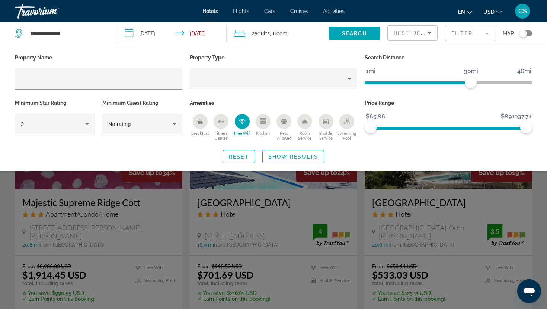
click at [306, 124] on div "Room Service" at bounding box center [304, 121] width 15 height 15
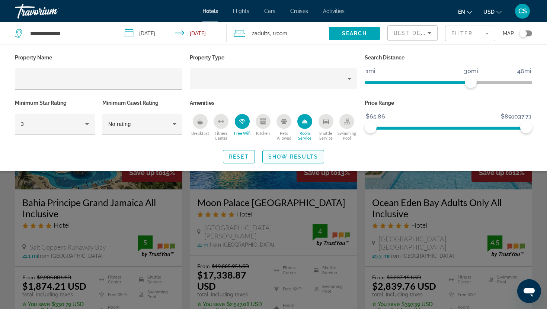
click at [294, 155] on span "Show Results" at bounding box center [293, 157] width 50 height 6
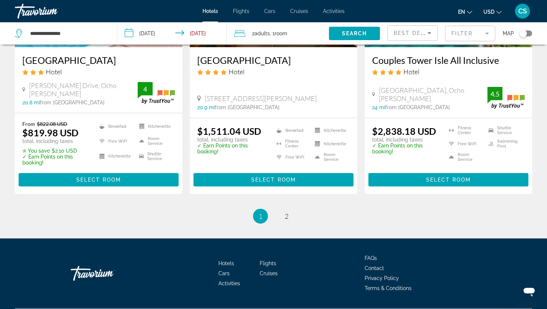
scroll to position [997, 0]
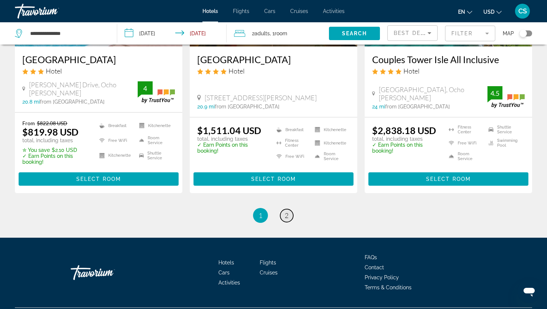
click at [291, 222] on link "page 2" at bounding box center [286, 215] width 13 height 13
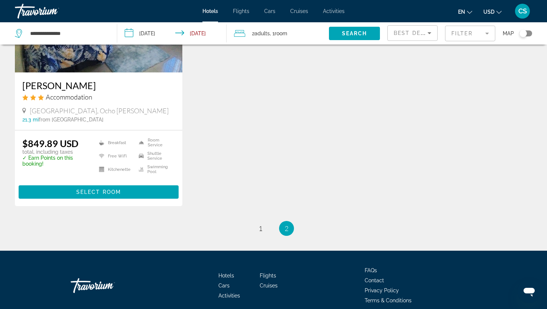
scroll to position [723, 0]
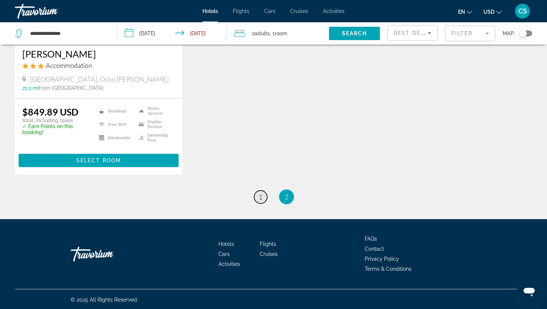
click at [264, 196] on link "page 1" at bounding box center [260, 197] width 13 height 13
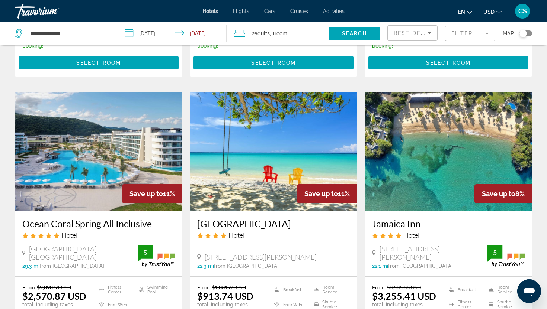
scroll to position [277, 0]
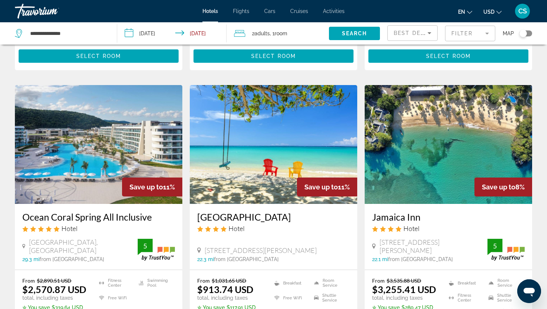
click at [76, 196] on img "Main content" at bounding box center [98, 144] width 167 height 119
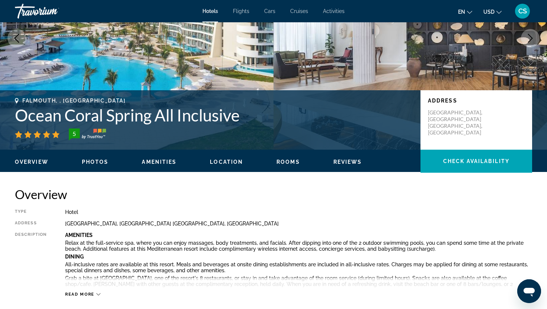
click at [165, 163] on span "Amenities" at bounding box center [159, 162] width 35 height 6
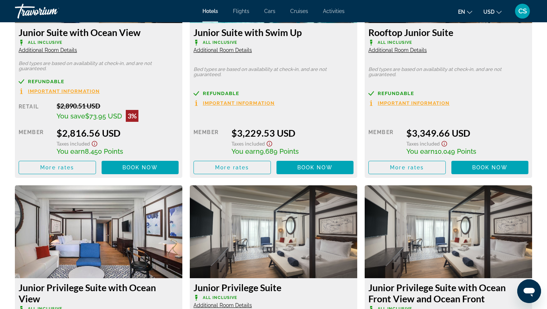
scroll to position [1626, 0]
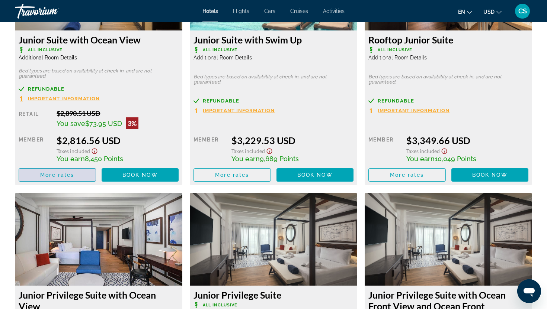
click at [82, 176] on span "Main content" at bounding box center [57, 175] width 77 height 18
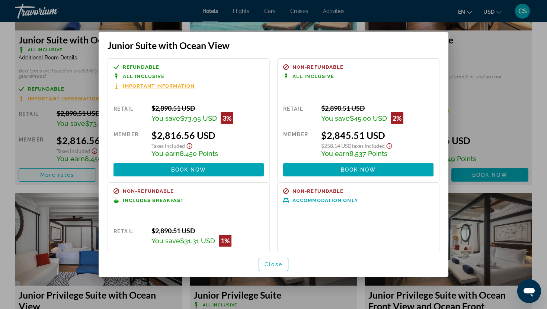
scroll to position [0, 0]
click at [150, 18] on div at bounding box center [273, 154] width 547 height 309
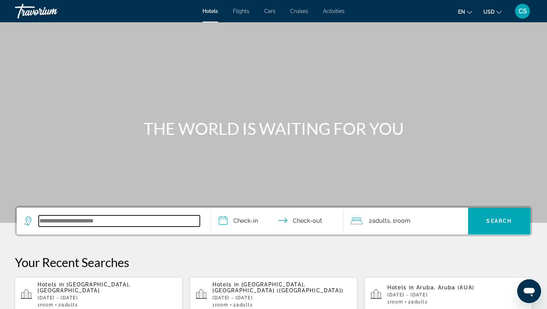
click at [83, 221] on input "Search widget" at bounding box center [119, 221] width 161 height 11
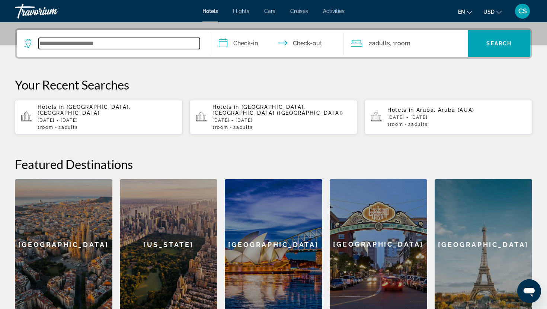
scroll to position [182, 0]
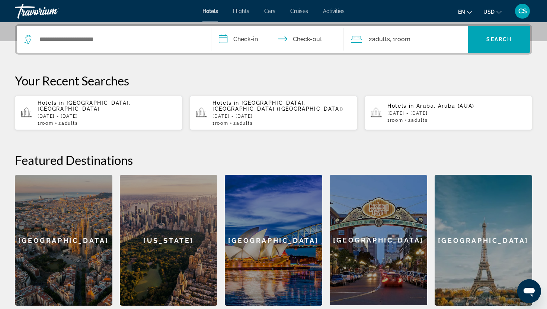
click at [74, 101] on span "[GEOGRAPHIC_DATA], [GEOGRAPHIC_DATA]" at bounding box center [84, 106] width 93 height 12
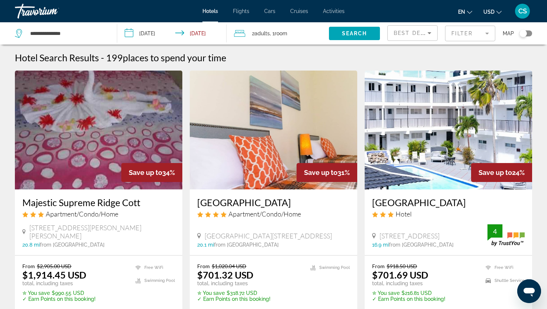
click at [459, 39] on mat-form-field "Filter" at bounding box center [470, 34] width 50 height 16
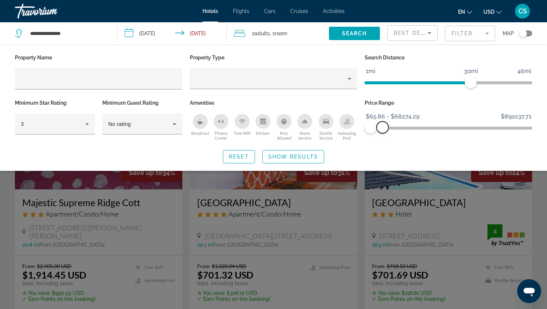
drag, startPoint x: 528, startPoint y: 127, endPoint x: 382, endPoint y: 122, distance: 145.9
click at [382, 122] on span "ngx-slider-max" at bounding box center [382, 128] width 12 height 12
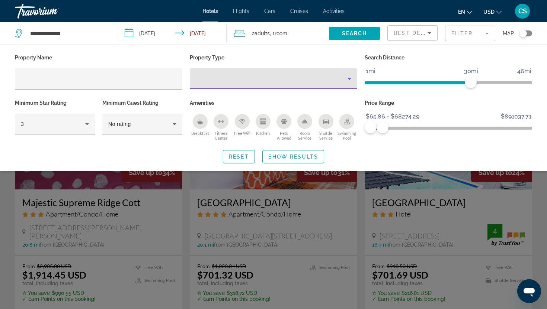
click at [288, 83] on div "Property type" at bounding box center [272, 78] width 152 height 9
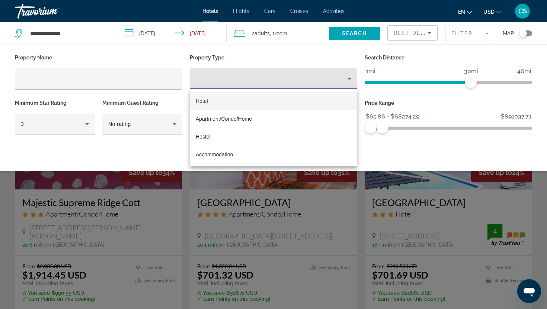
click at [174, 148] on div at bounding box center [273, 154] width 547 height 309
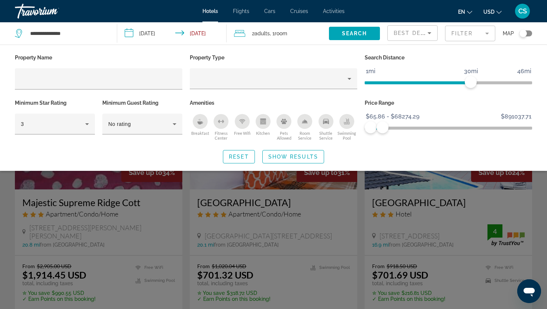
click at [220, 125] on div "Fitness Center" at bounding box center [220, 121] width 15 height 15
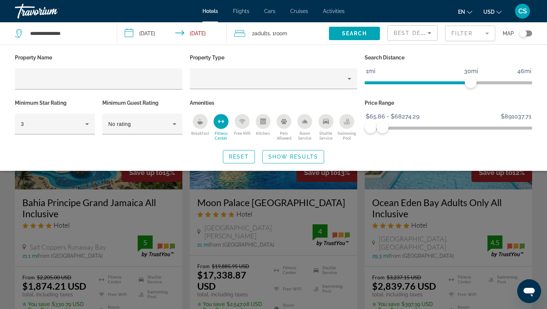
click at [245, 122] on div "Free Wifi" at bounding box center [242, 121] width 15 height 15
click at [347, 123] on icon "Swimming Pool" at bounding box center [347, 122] width 6 height 6
click at [304, 121] on icon "Room Service" at bounding box center [304, 121] width 5 height 3
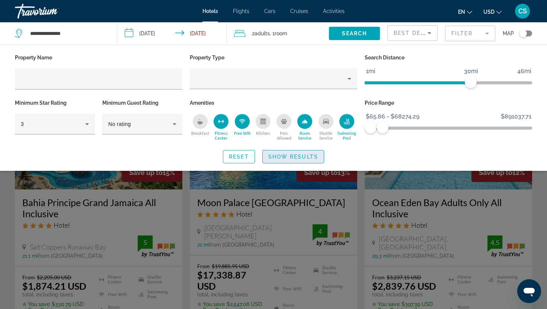
click at [286, 157] on span "Show Results" at bounding box center [293, 157] width 50 height 6
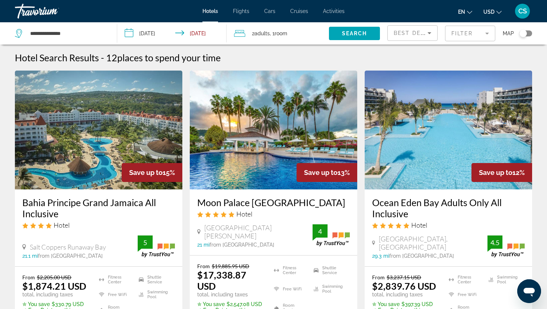
scroll to position [1, 0]
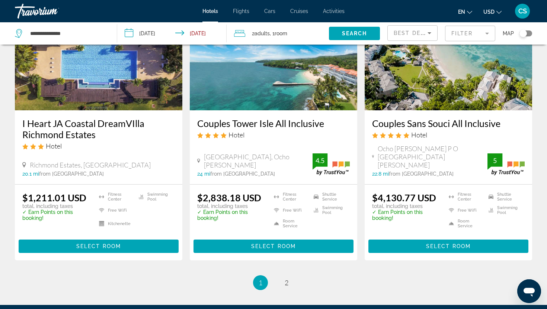
scroll to position [937, 0]
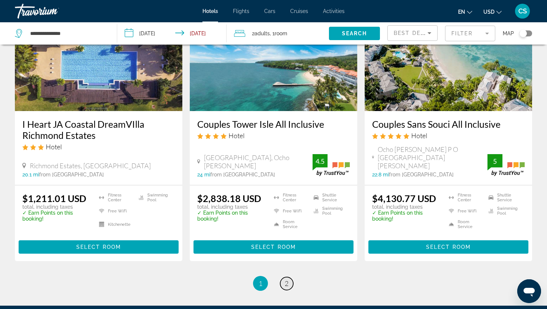
click at [288, 280] on span "2" at bounding box center [286, 284] width 4 height 8
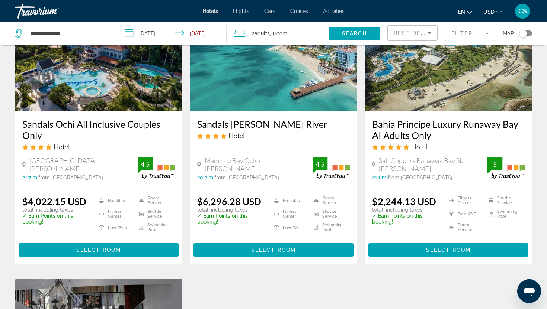
scroll to position [73, 0]
